Goal: Information Seeking & Learning: Learn about a topic

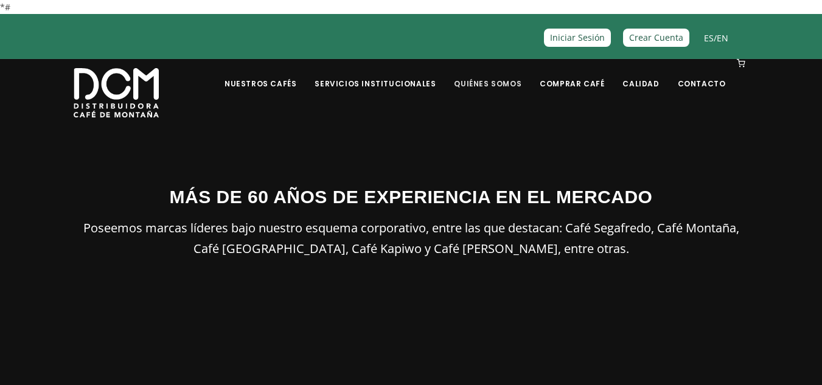
click at [499, 82] on link "Quiénes Somos" at bounding box center [488, 74] width 82 height 29
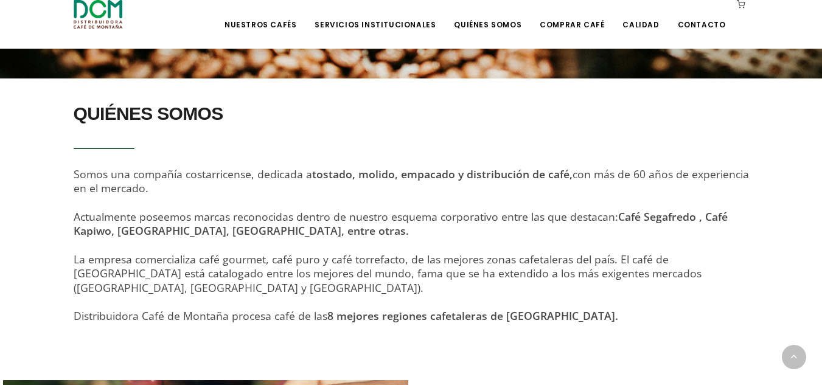
scroll to position [365, 0]
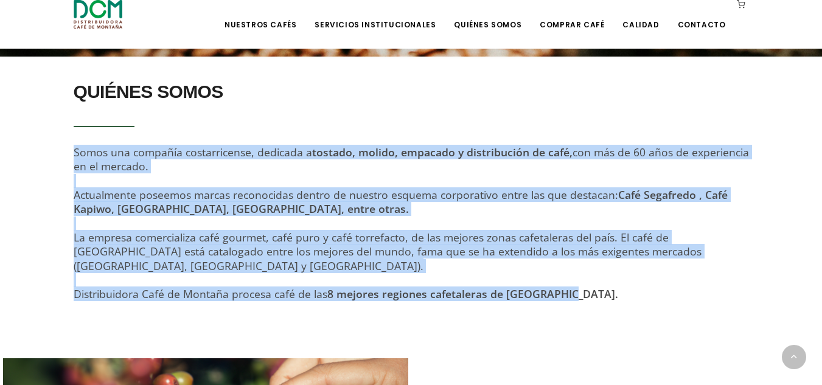
drag, startPoint x: 75, startPoint y: 150, endPoint x: 611, endPoint y: 277, distance: 551.5
click at [611, 277] on div "QUIÉNES SOMOS Somos una compañía costarricense, dedicada a tostado, molido, emp…" at bounding box center [411, 195] width 675 height 241
copy div "Somos una compañía costarricense, dedicada a tostado, molido, empacado y distri…"
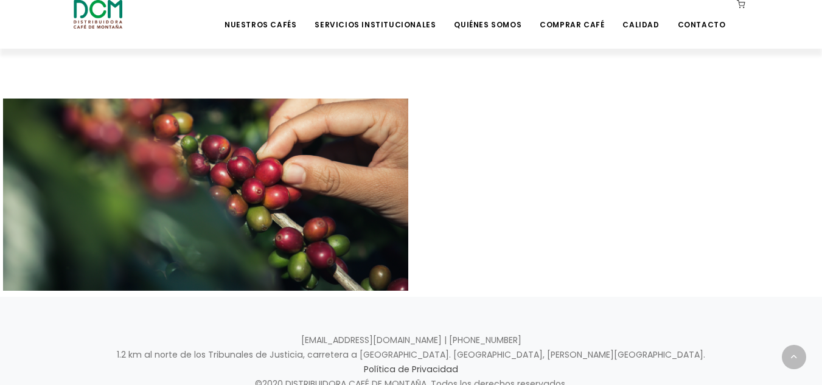
scroll to position [604, 0]
